Goal: Check status: Check status

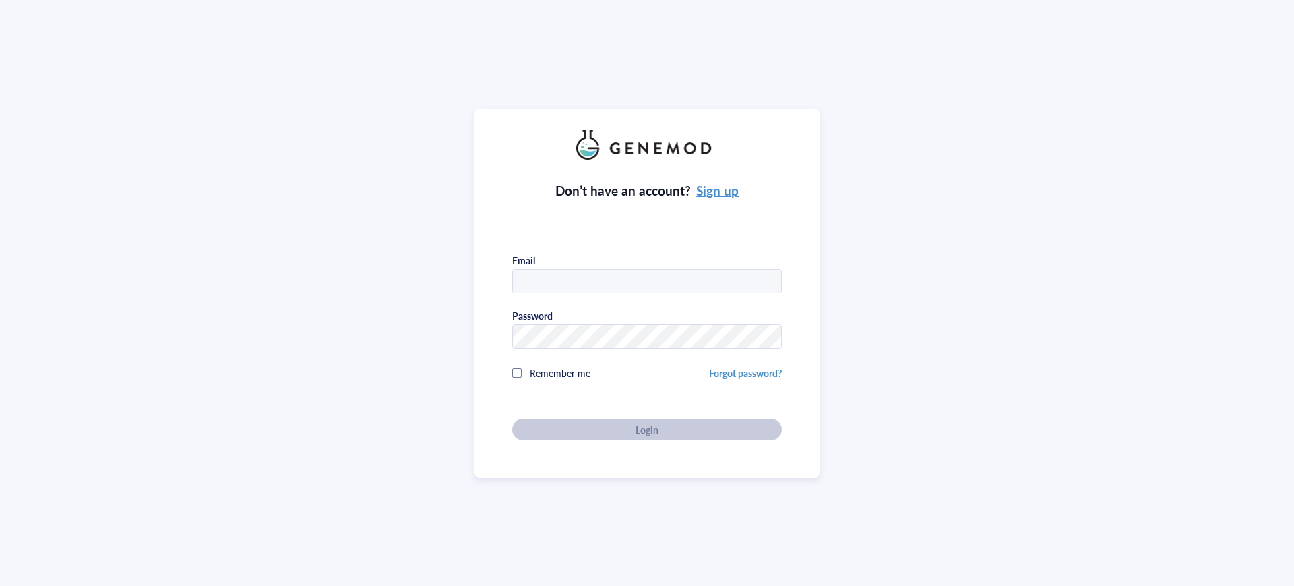
type input "[EMAIL_ADDRESS][DOMAIN_NAME]"
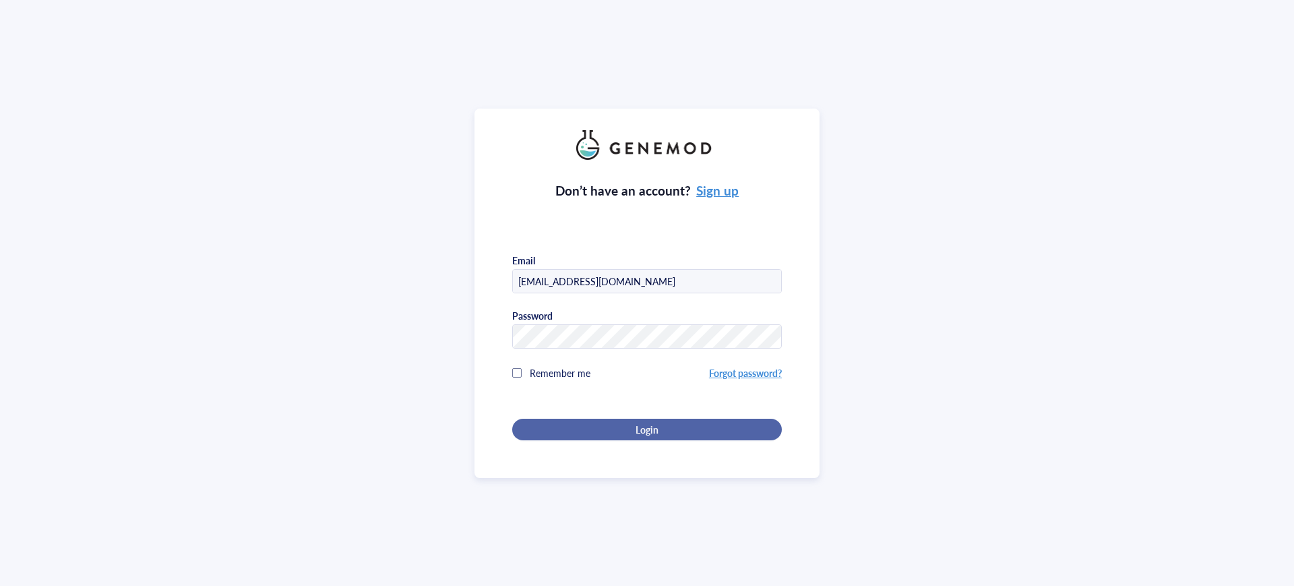
click at [670, 429] on div "Don’t have an account? Sign up Email arezoo@antharistherapeutics.com Password R…" at bounding box center [647, 300] width 270 height 280
click at [657, 434] on button "Login" at bounding box center [647, 430] width 270 height 22
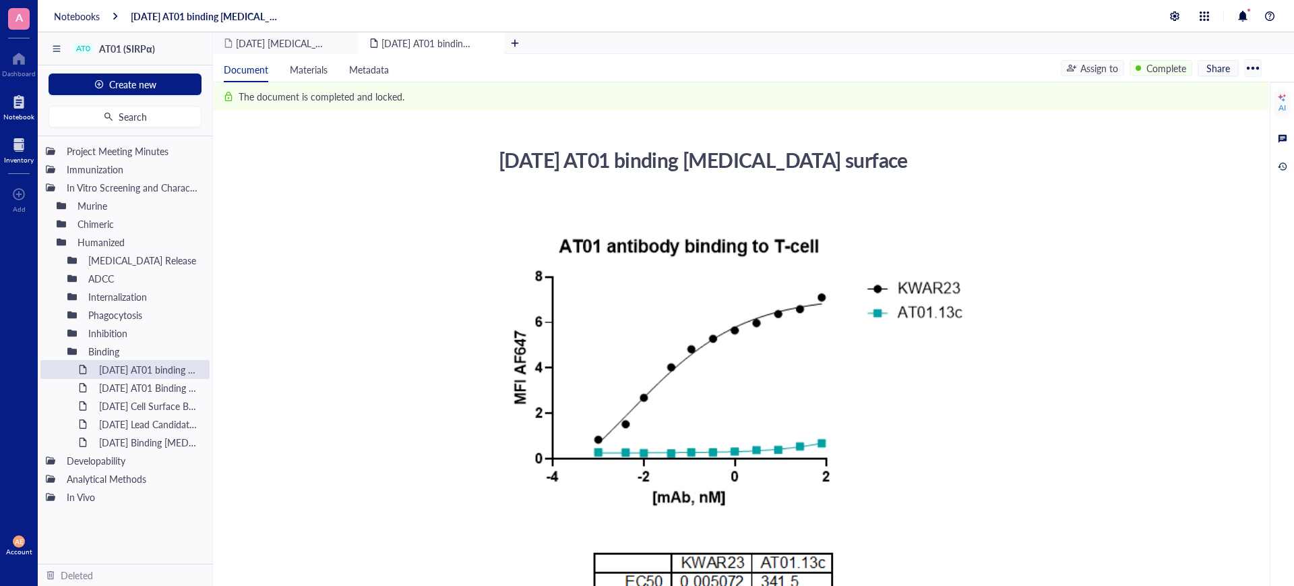
click at [18, 144] on div at bounding box center [19, 145] width 30 height 22
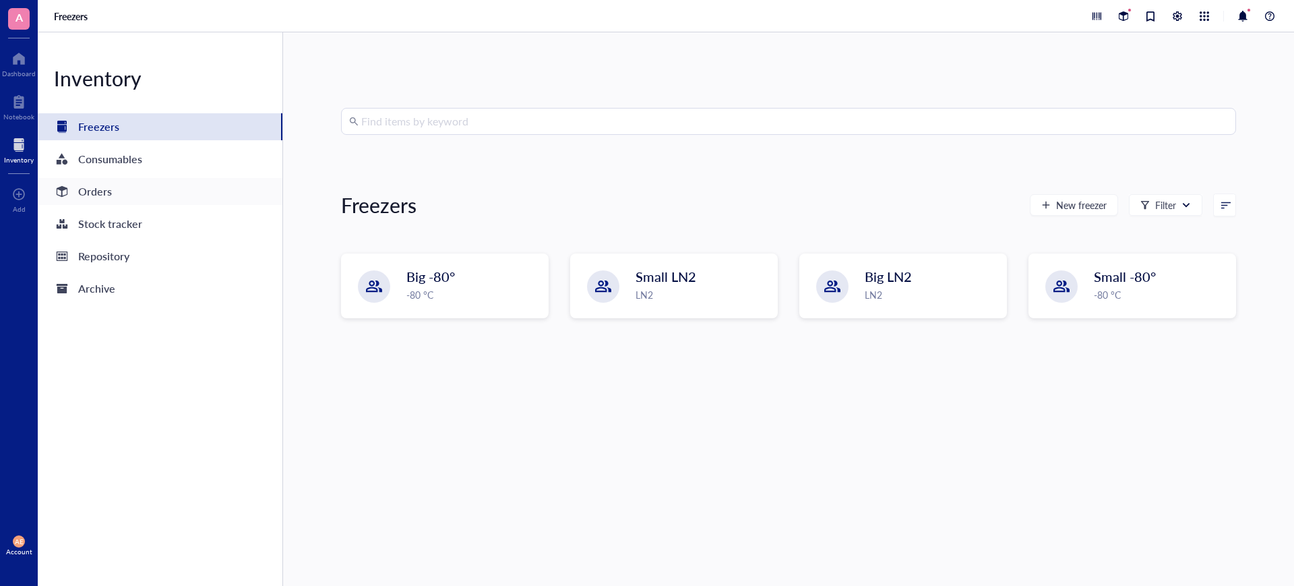
click at [103, 190] on div "Orders" at bounding box center [95, 191] width 34 height 19
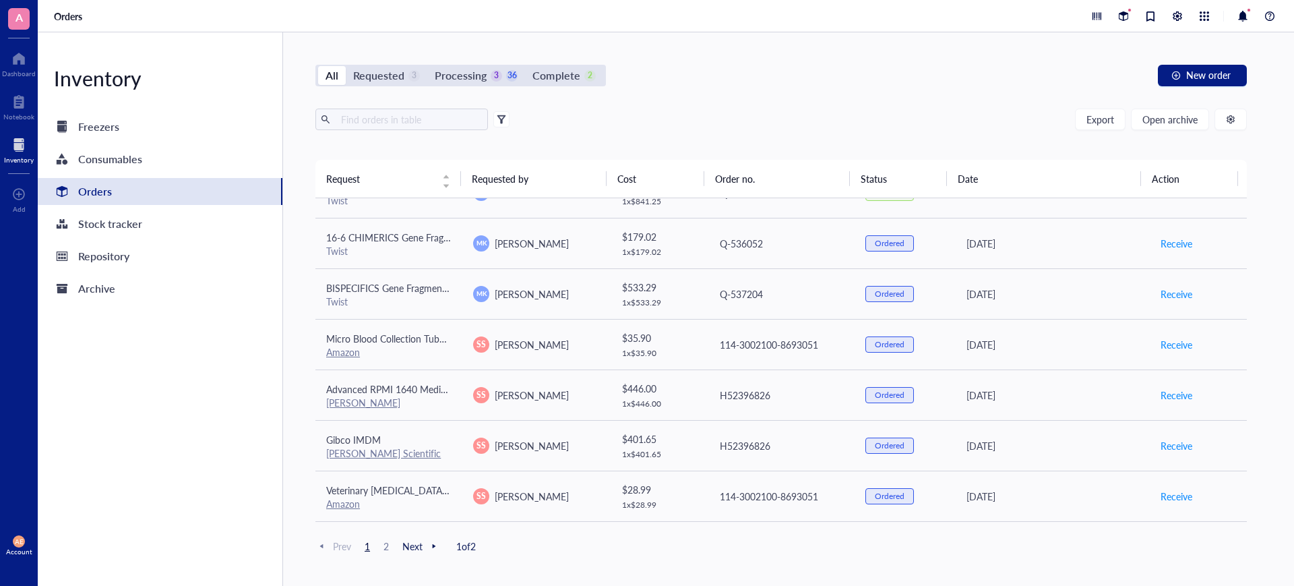
scroll to position [253, 0]
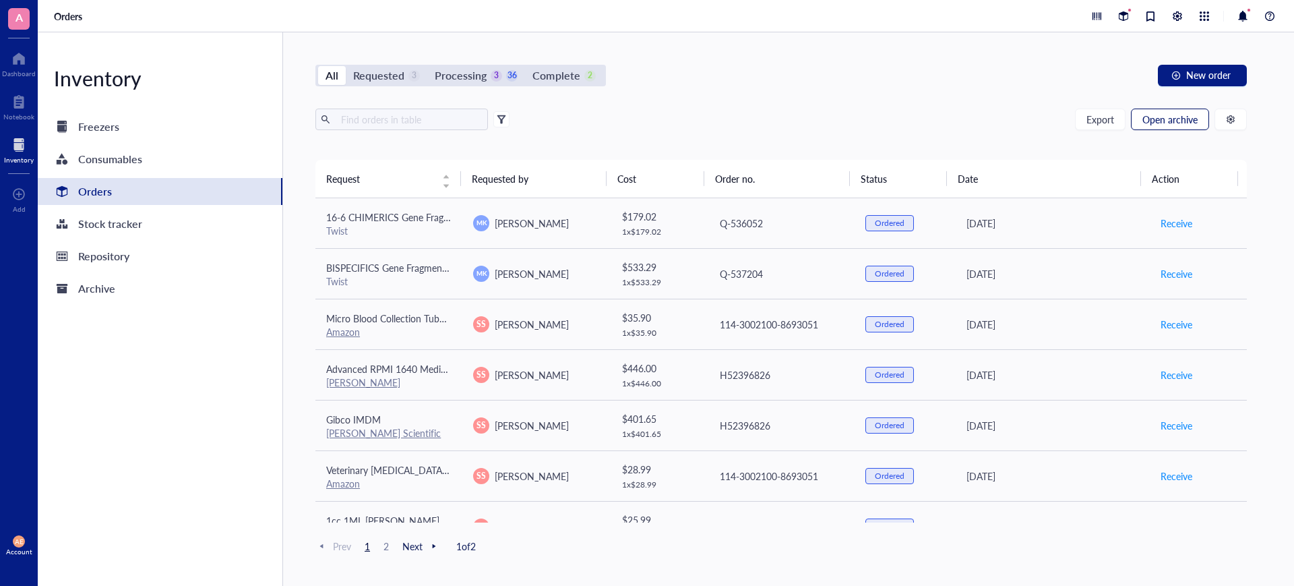
click at [1177, 116] on span "Open archive" at bounding box center [1170, 119] width 55 height 11
